Goal: Task Accomplishment & Management: Manage account settings

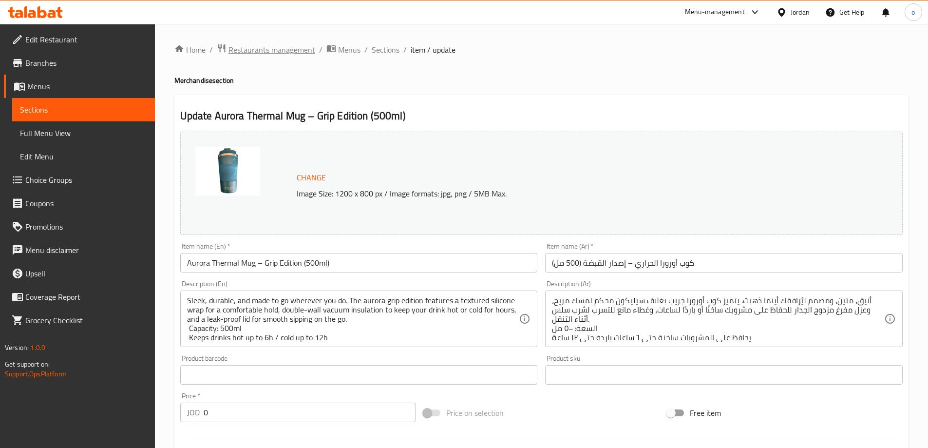
click at [265, 52] on span "Restaurants management" at bounding box center [271, 50] width 87 height 12
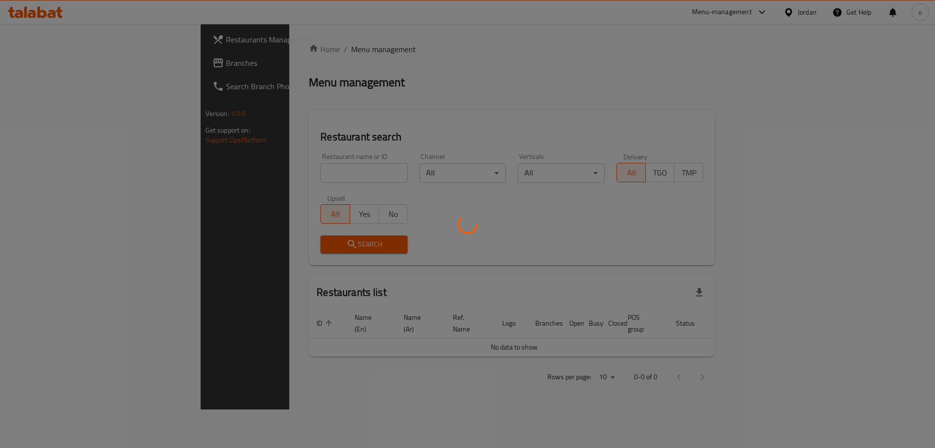
click at [49, 69] on div at bounding box center [467, 224] width 935 height 448
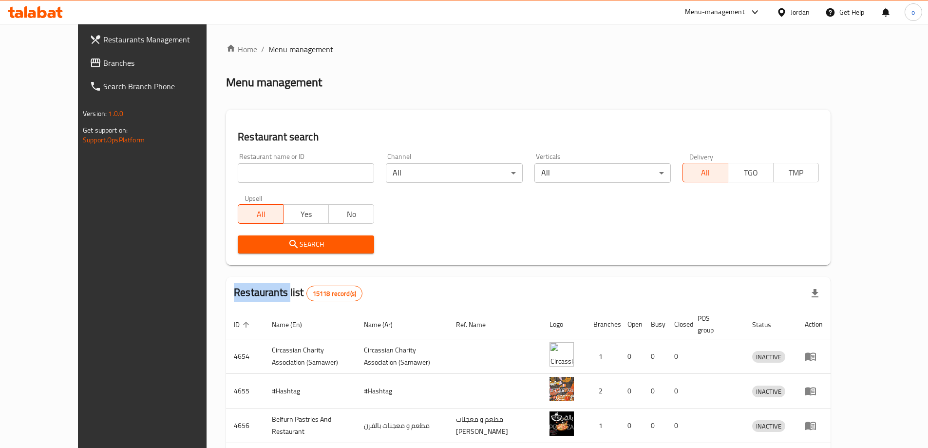
click at [49, 69] on div at bounding box center [464, 224] width 928 height 448
click at [103, 67] on span "Branches" at bounding box center [164, 63] width 122 height 12
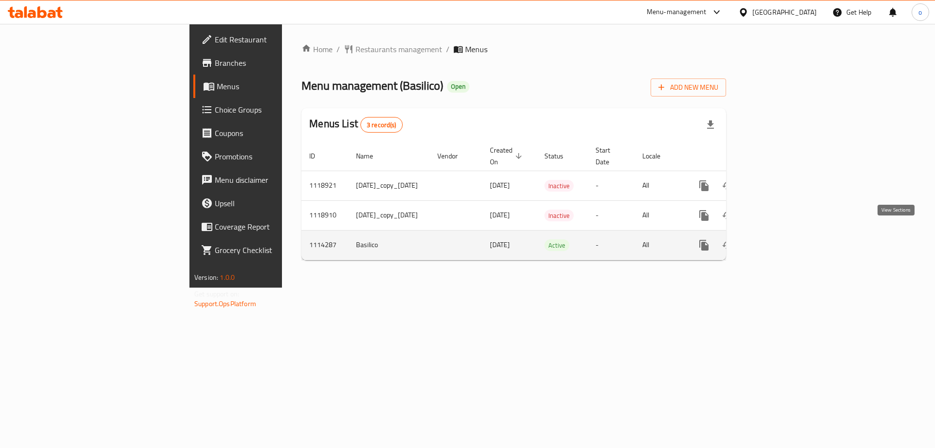
click at [786, 235] on link "enhanced table" at bounding box center [774, 244] width 23 height 23
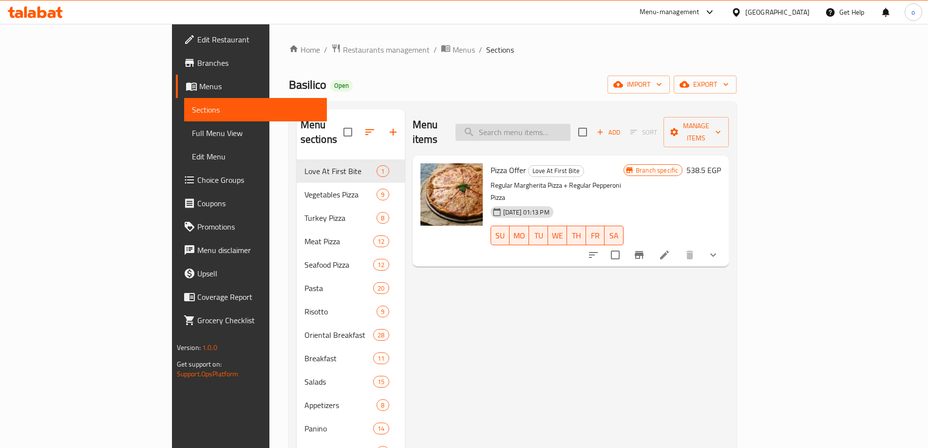
click at [570, 129] on input "search" at bounding box center [513, 132] width 115 height 17
paste input "Gamberetti Pizza"
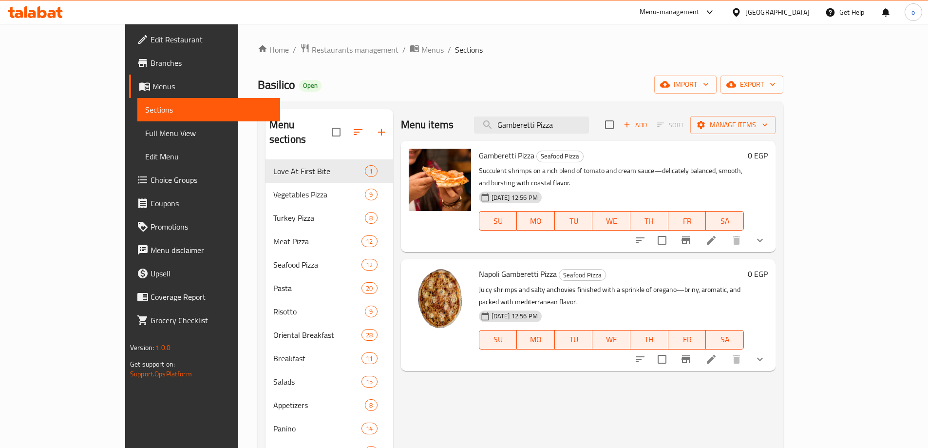
type input "Gamberetti Pizza"
click at [717, 234] on icon at bounding box center [711, 240] width 12 height 12
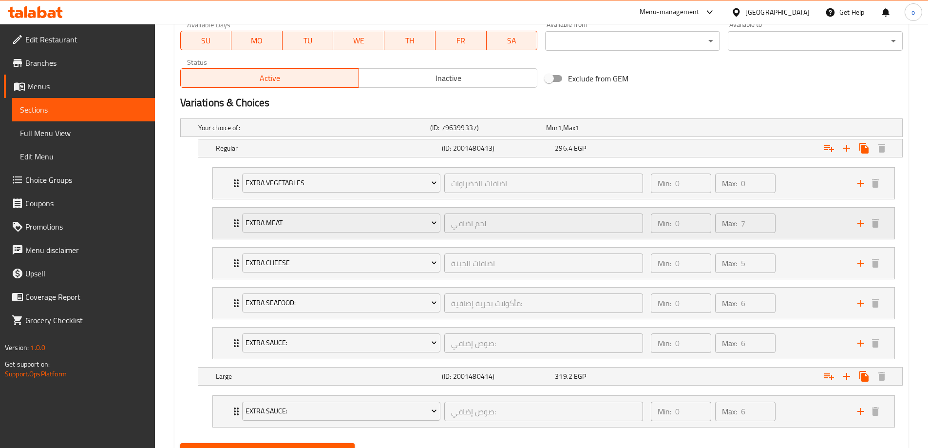
scroll to position [487, 0]
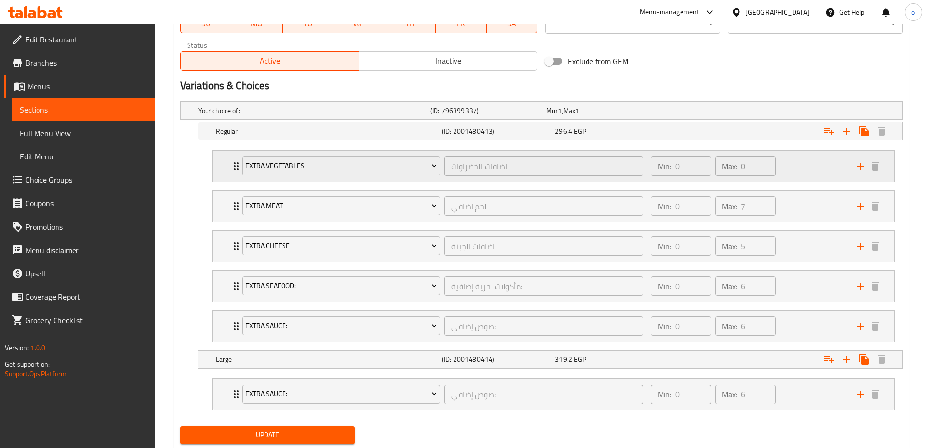
click at [791, 169] on div "Min: 0 ​ Max: 0 ​" at bounding box center [748, 166] width 207 height 31
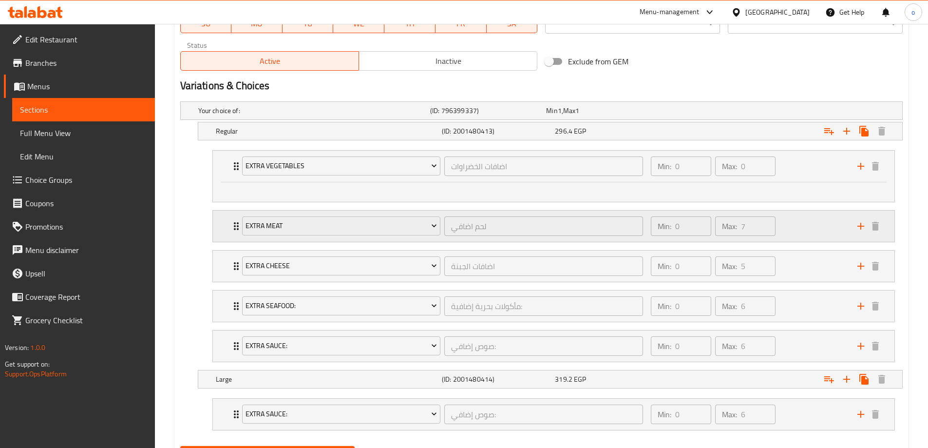
click at [795, 235] on div "Min: 0 ​ Max: 7 ​" at bounding box center [748, 225] width 207 height 31
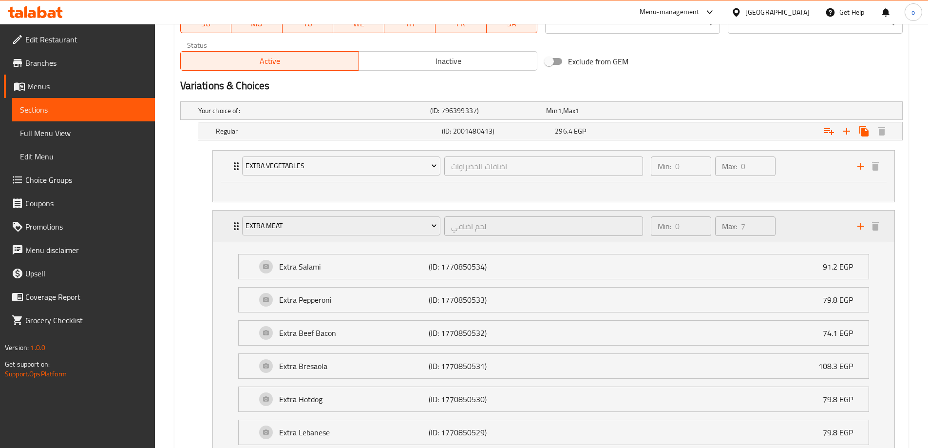
click at [784, 227] on div "Min: 0 ​ Max: 7 ​" at bounding box center [748, 225] width 207 height 31
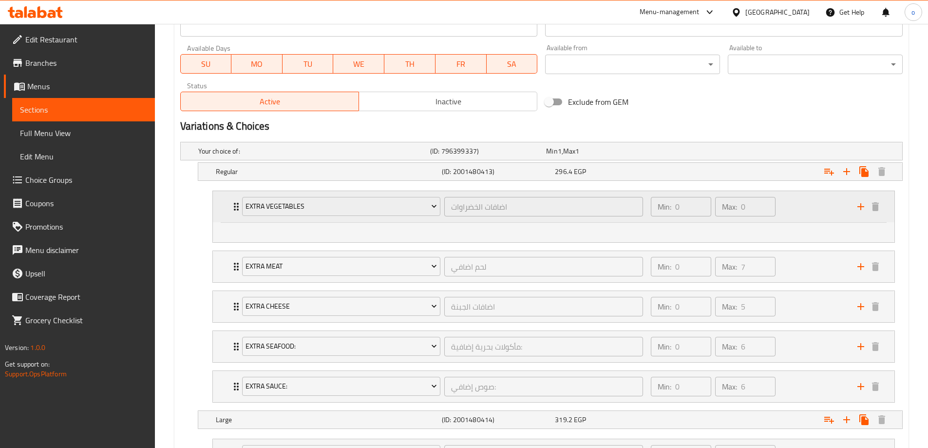
scroll to position [439, 0]
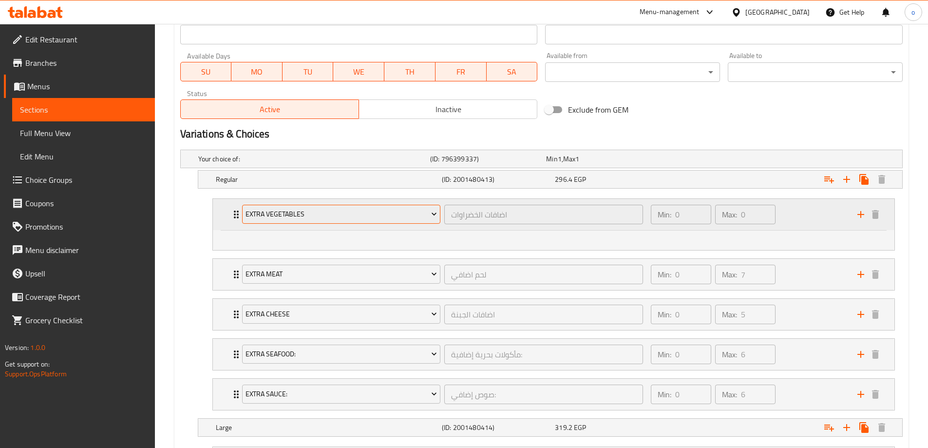
click at [305, 218] on span "Extra Vegetables" at bounding box center [341, 214] width 191 height 12
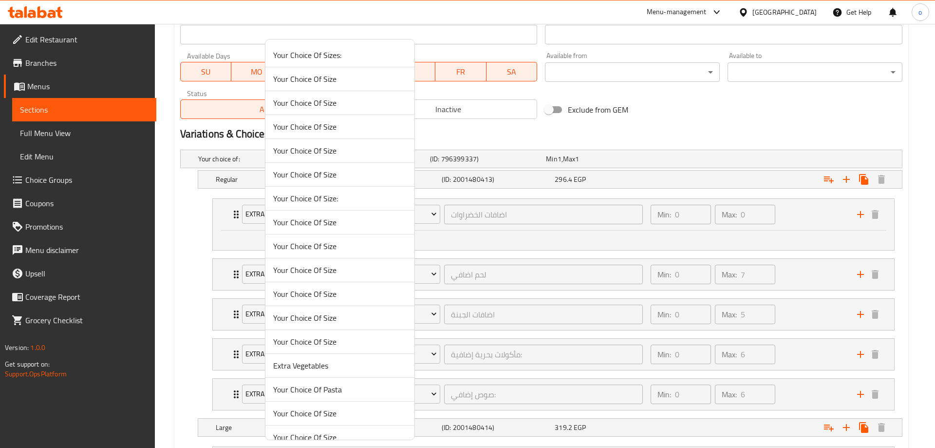
click at [217, 225] on div at bounding box center [467, 224] width 935 height 448
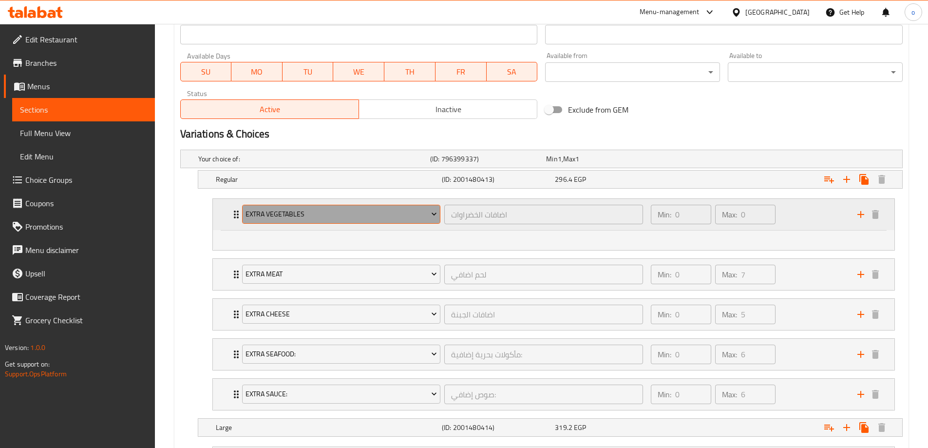
drag, startPoint x: 322, startPoint y: 210, endPoint x: 251, endPoint y: 209, distance: 70.2
click at [251, 209] on span "Extra Vegetables" at bounding box center [341, 214] width 191 height 12
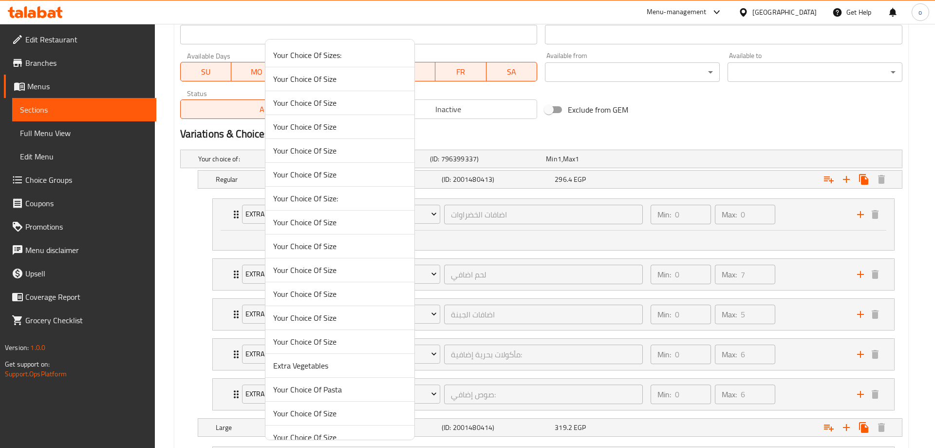
click at [430, 221] on div at bounding box center [467, 224] width 935 height 448
